Goal: Task Accomplishment & Management: Manage account settings

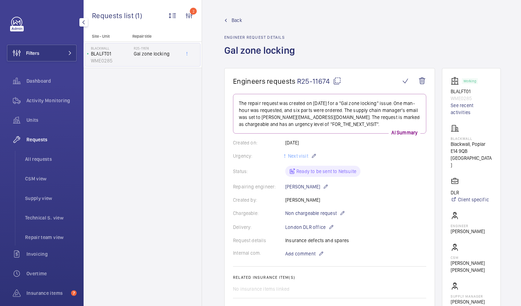
scroll to position [35, 0]
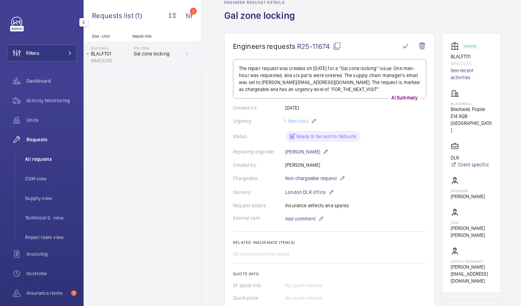
click at [42, 159] on span "All requests" at bounding box center [51, 158] width 52 height 7
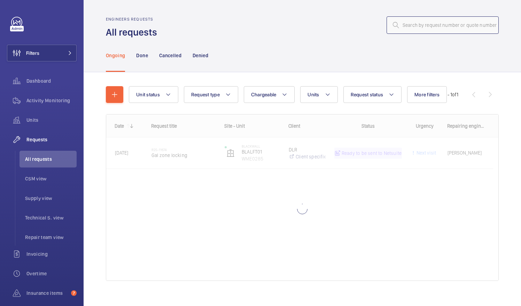
click at [404, 22] on input "text" at bounding box center [443, 24] width 112 height 17
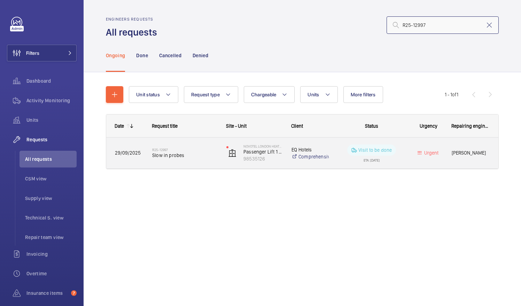
type input "R25-12997"
click at [180, 153] on span "Slow in probes" at bounding box center [184, 155] width 65 height 7
